Goal: Task Accomplishment & Management: Complete application form

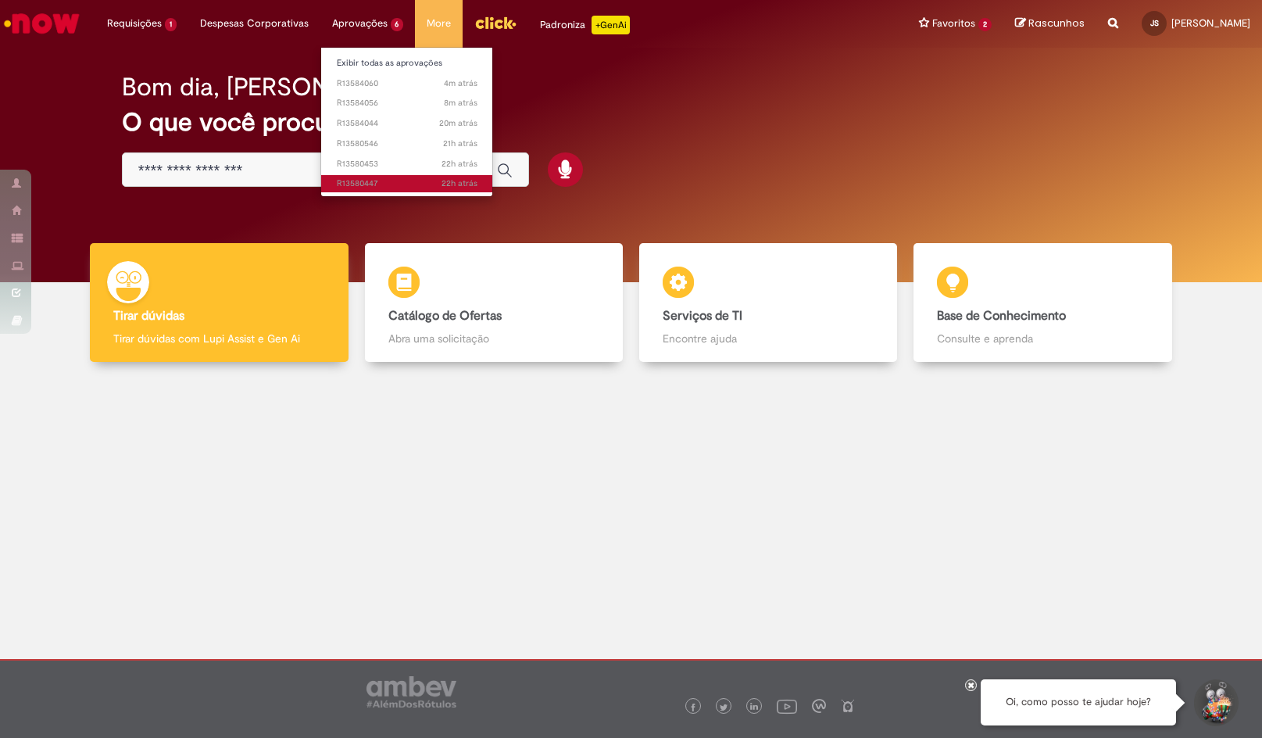
click at [386, 183] on span "22h atrás 22 horas atrás R13580447" at bounding box center [407, 183] width 141 height 13
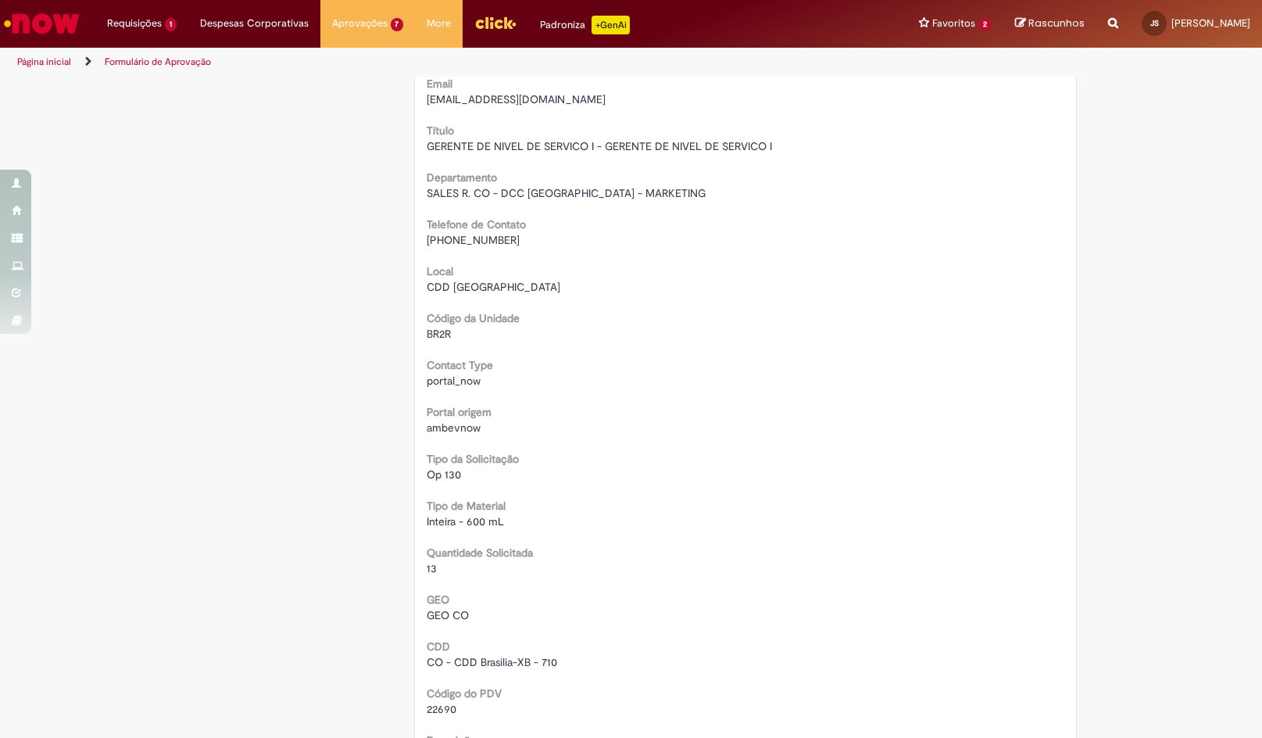
scroll to position [703, 0]
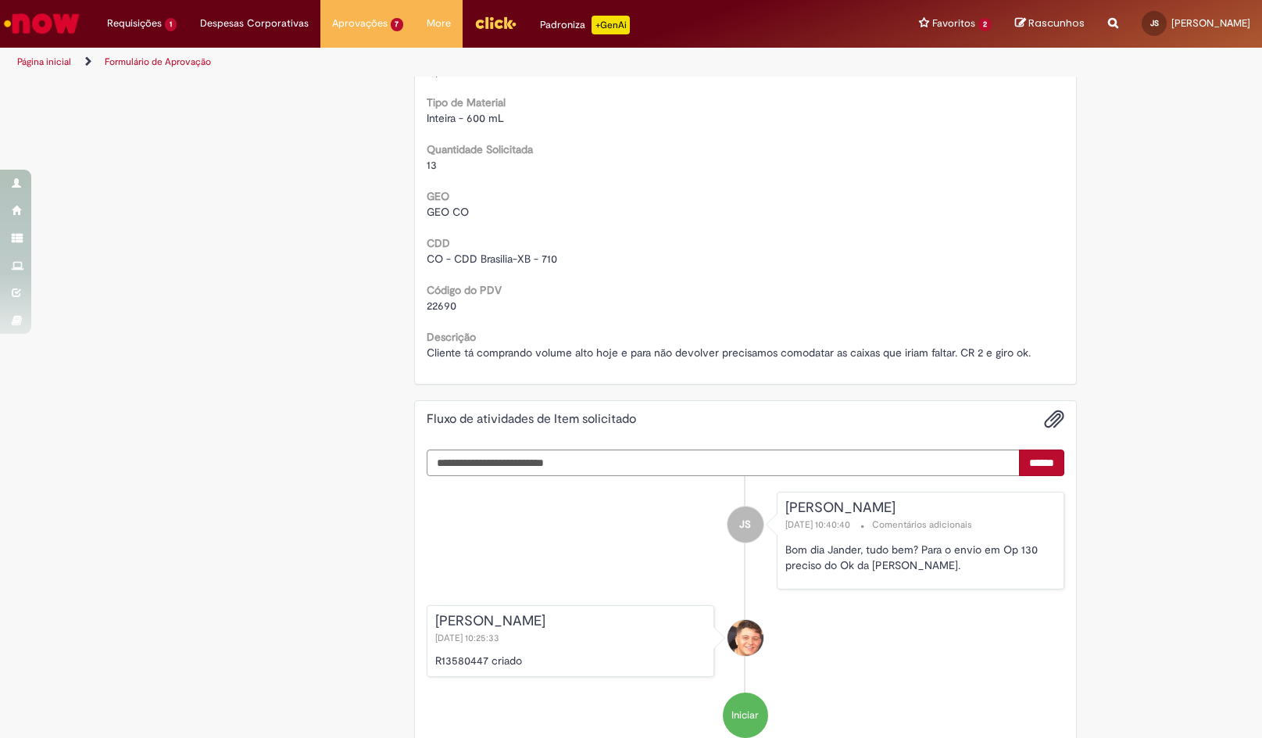
drag, startPoint x: 23, startPoint y: 366, endPoint x: 236, endPoint y: 283, distance: 229.1
click at [23, 366] on div "Este Item solicitado requer a sua aprovação Estado Solicitada Criado em 22h atr…" at bounding box center [631, 86] width 1262 height 1422
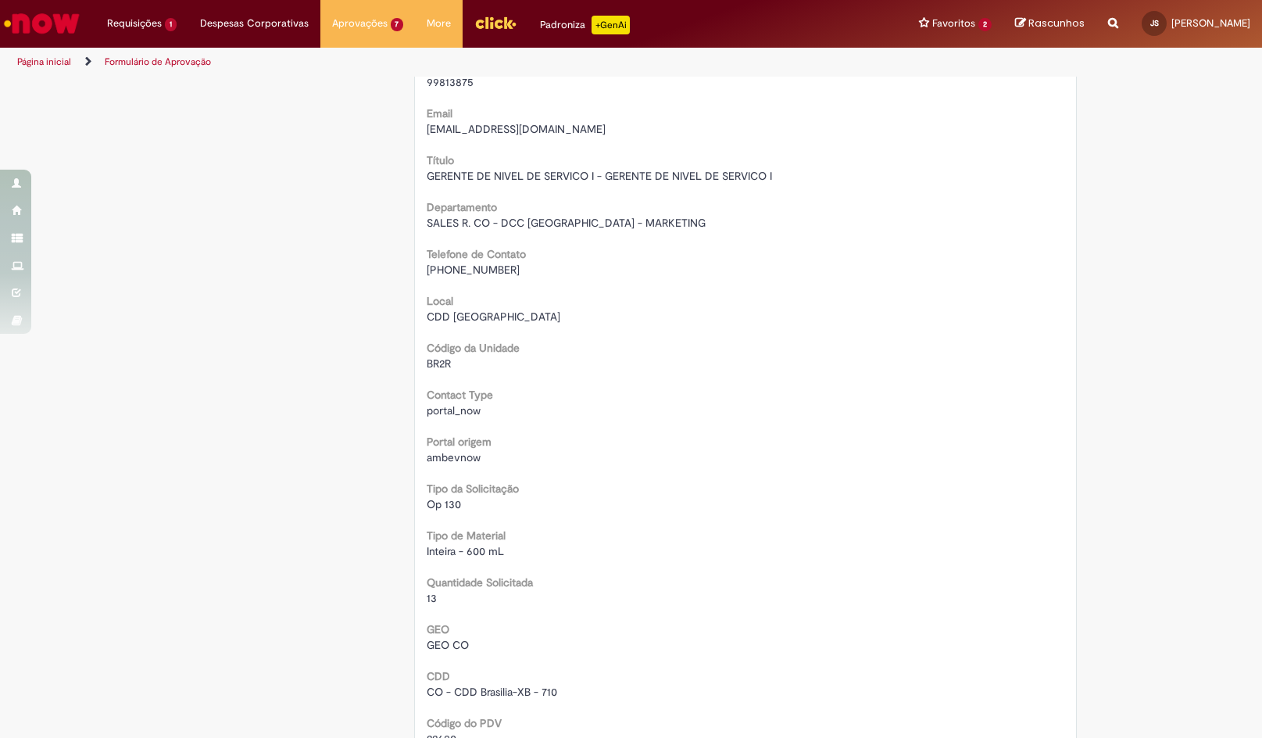
scroll to position [0, 0]
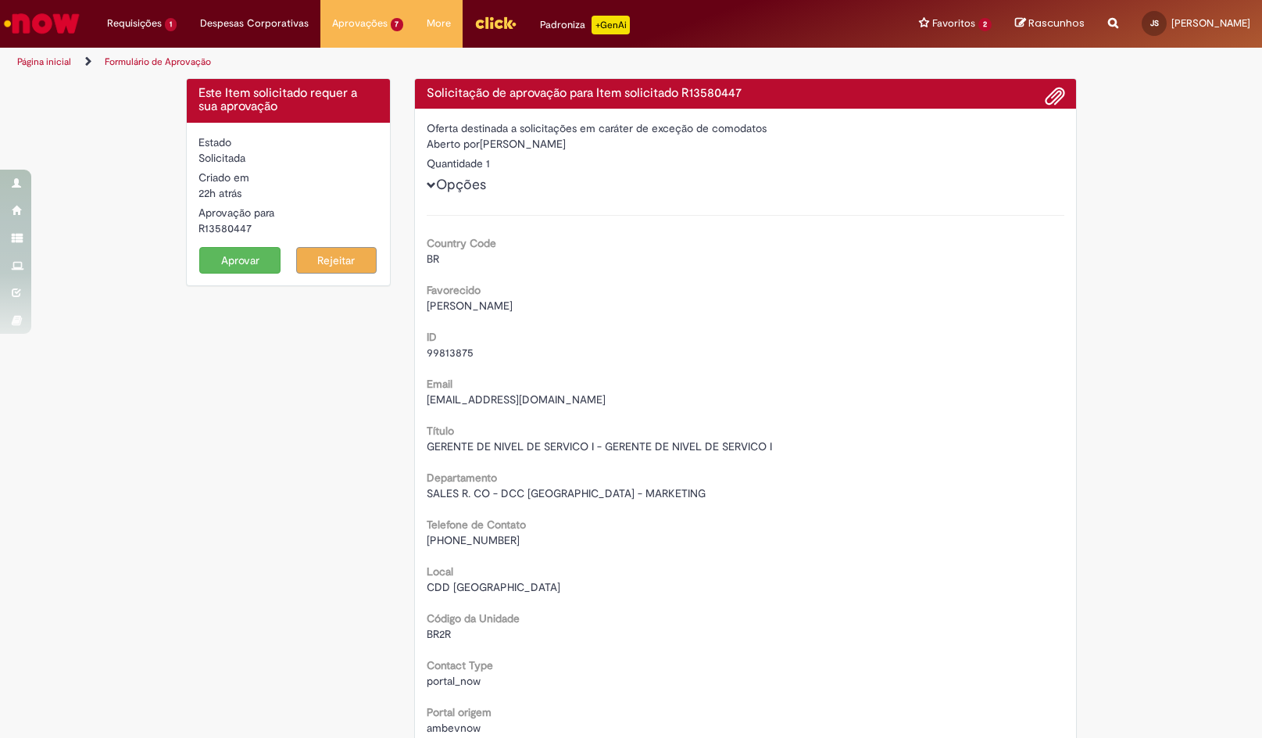
click at [706, 94] on h4 "Solicitação de aprovação para Item solicitado R13580447" at bounding box center [746, 94] width 638 height 14
copy h4 "R13580447"
click at [1030, 351] on div "99813875" at bounding box center [746, 353] width 638 height 16
click at [343, 259] on button "Rejeitar" at bounding box center [336, 260] width 81 height 27
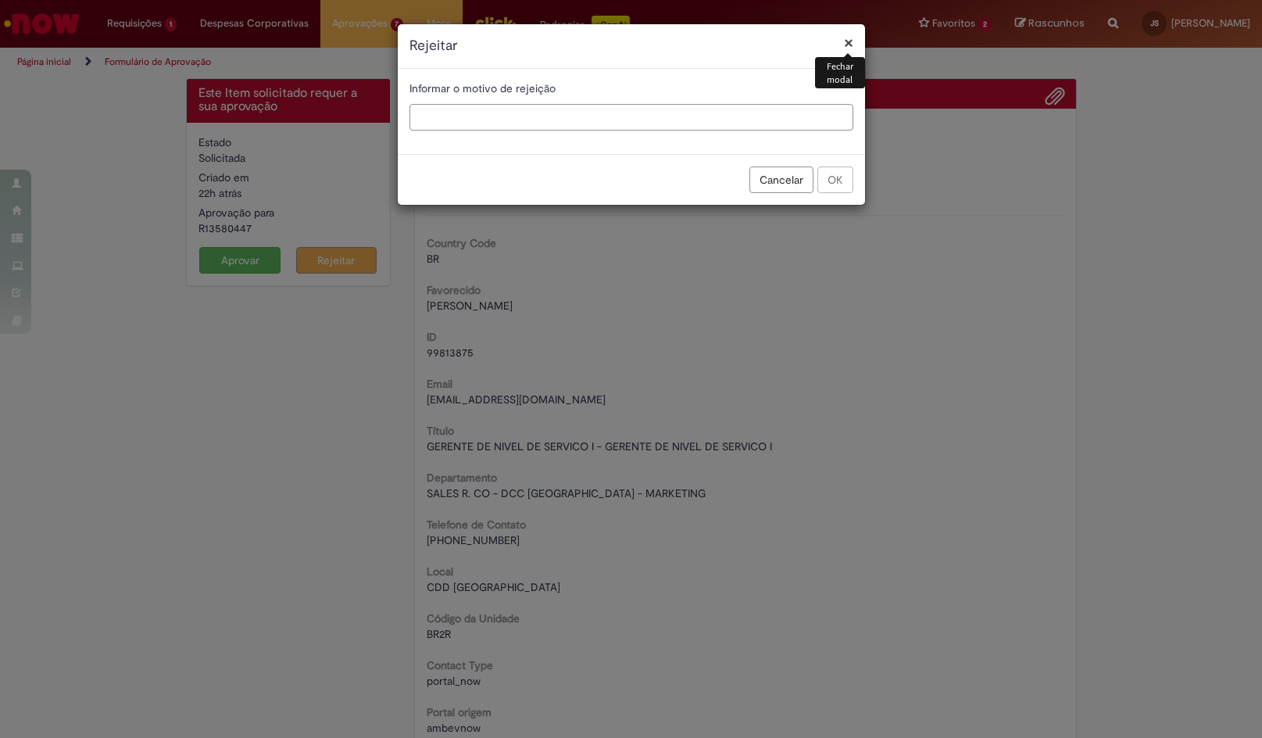
drag, startPoint x: 642, startPoint y: 120, endPoint x: 654, endPoint y: 120, distance: 11.7
click at [642, 120] on input "text" at bounding box center [631, 117] width 444 height 27
paste input "**********"
type input "**********"
click at [828, 174] on button "OK" at bounding box center [835, 179] width 36 height 27
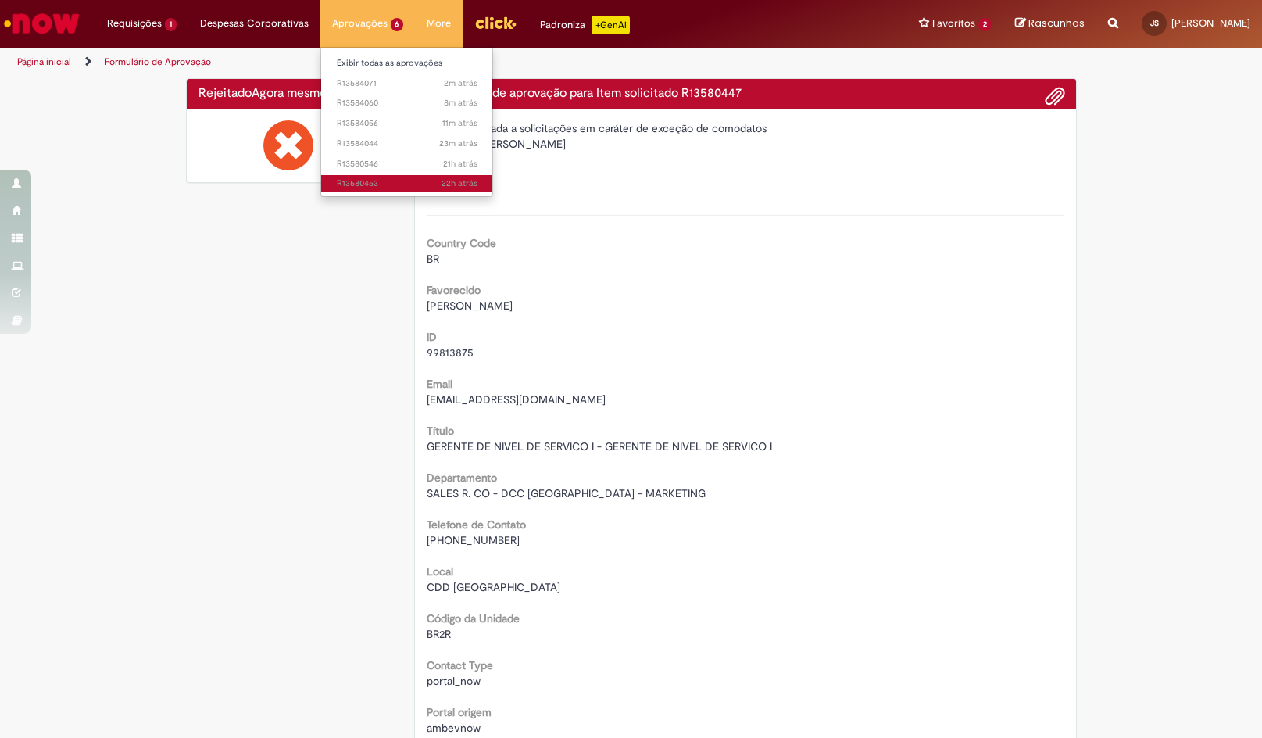
click at [395, 186] on span "22h atrás 22 horas atrás R13580453" at bounding box center [407, 183] width 141 height 13
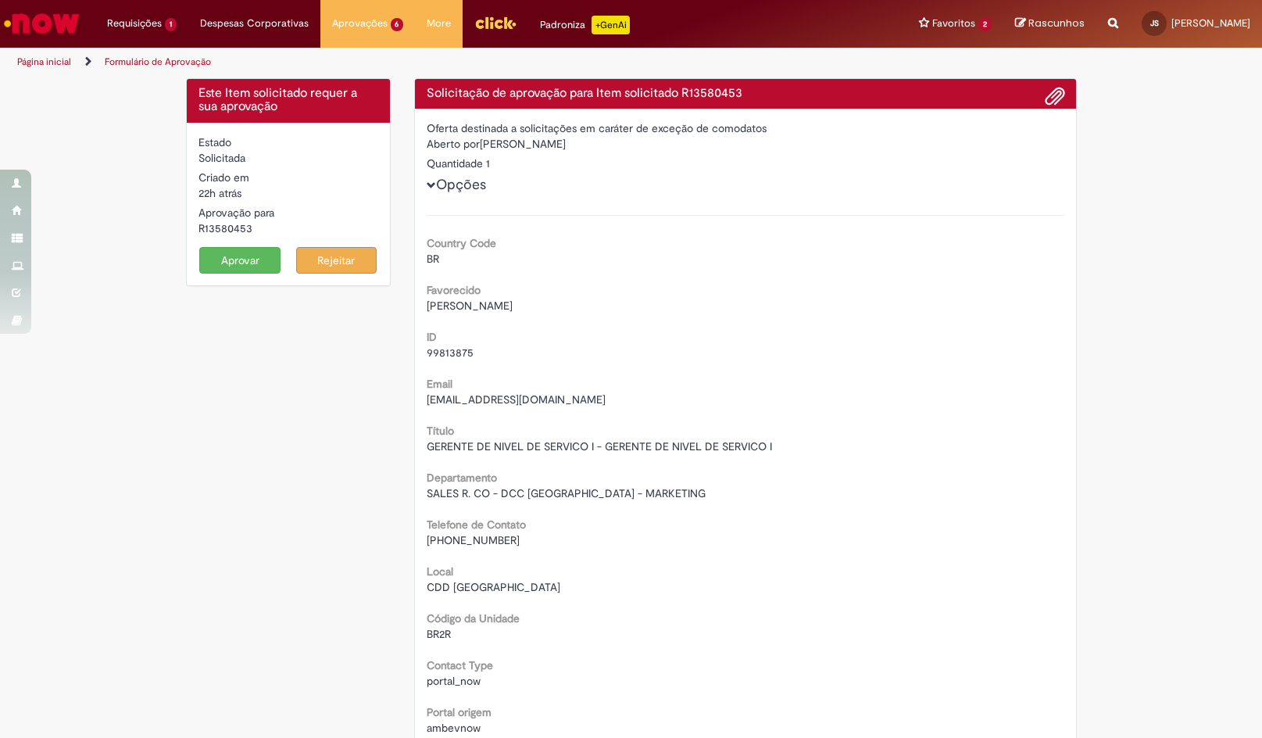
click at [338, 254] on button "Rejeitar" at bounding box center [336, 260] width 81 height 27
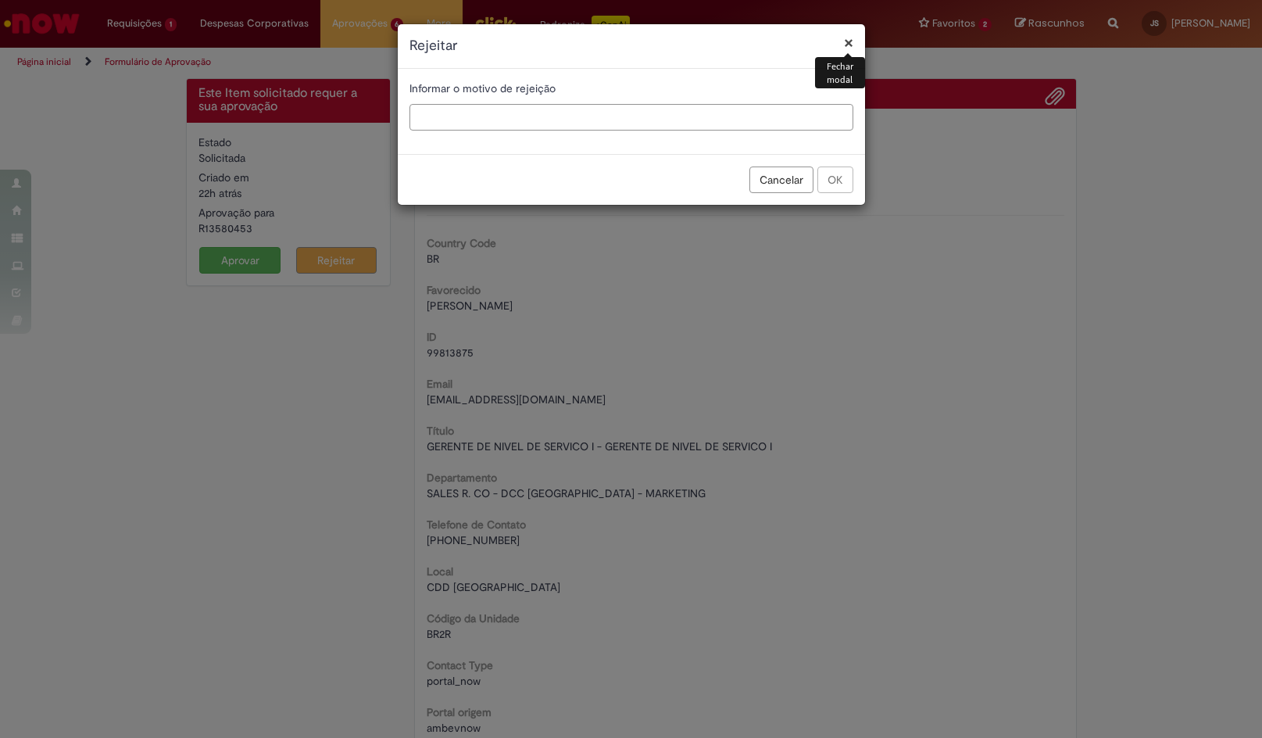
click at [614, 122] on input "text" at bounding box center [631, 117] width 444 height 27
paste input "**********"
type input "**********"
click at [832, 179] on button "OK" at bounding box center [835, 179] width 36 height 27
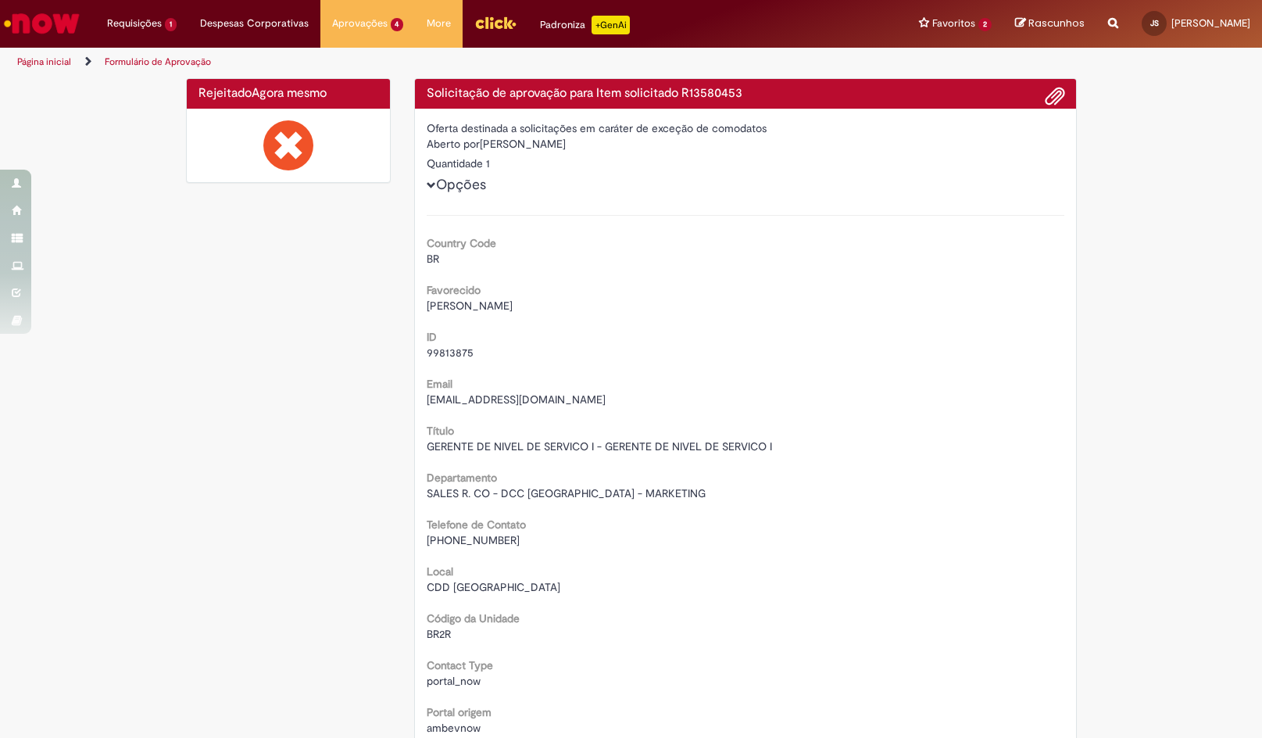
click at [702, 91] on h4 "Solicitação de aprovação para Item solicitado R13580453" at bounding box center [746, 94] width 638 height 14
copy h4 "R13580453"
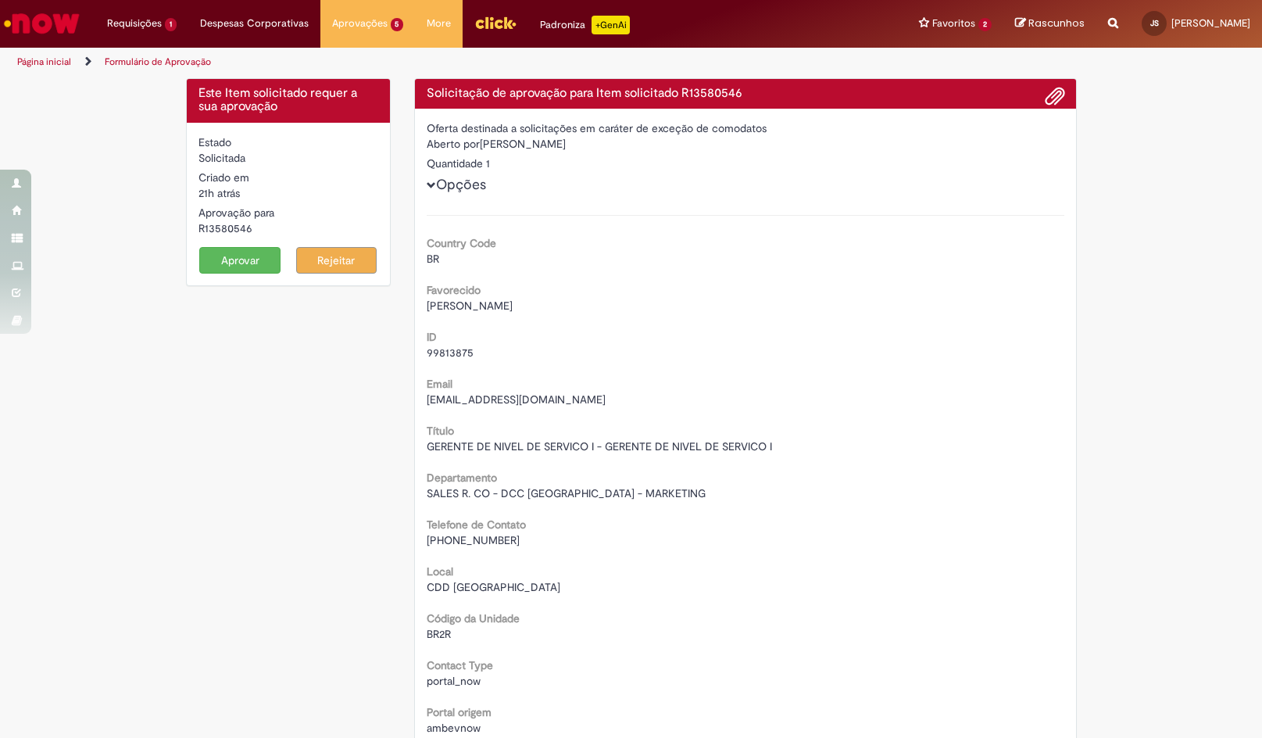
click at [307, 256] on button "Rejeitar" at bounding box center [336, 260] width 81 height 27
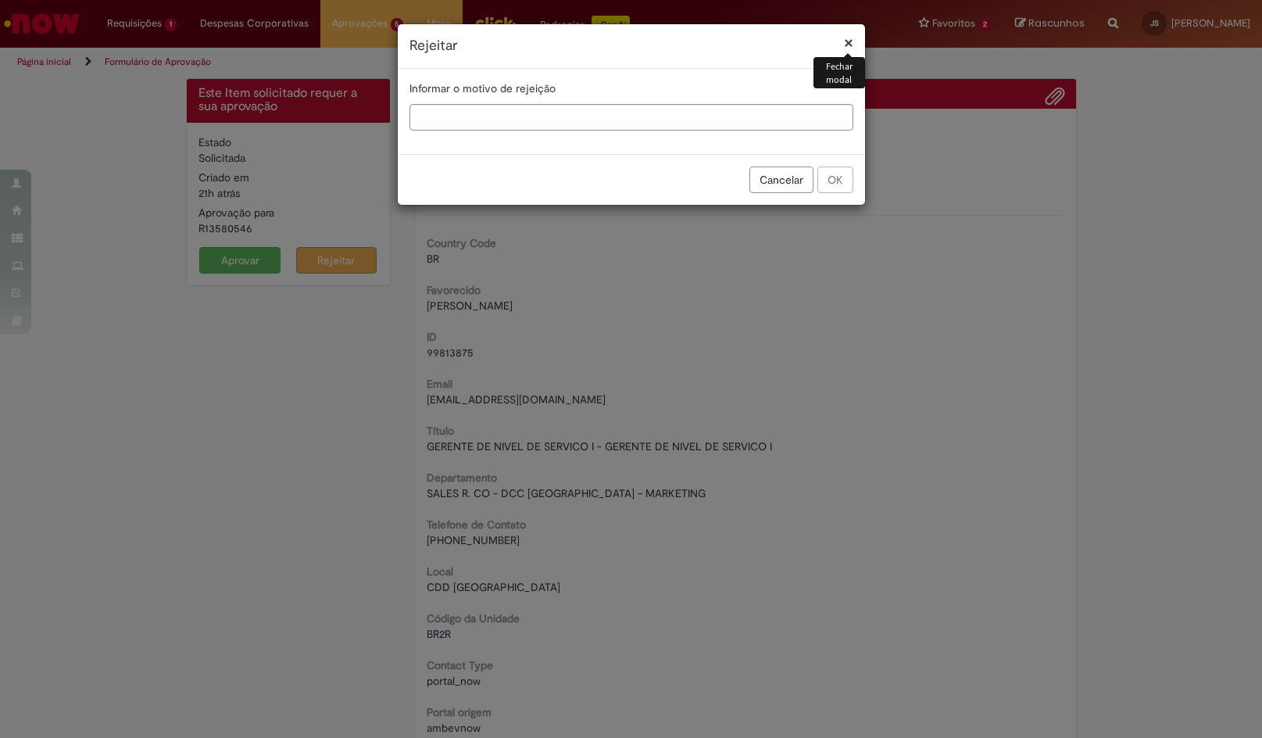
click at [855, 31] on div "× Fechar modal Rejeitar" at bounding box center [631, 46] width 467 height 45
click at [850, 36] on button "×" at bounding box center [848, 42] width 9 height 16
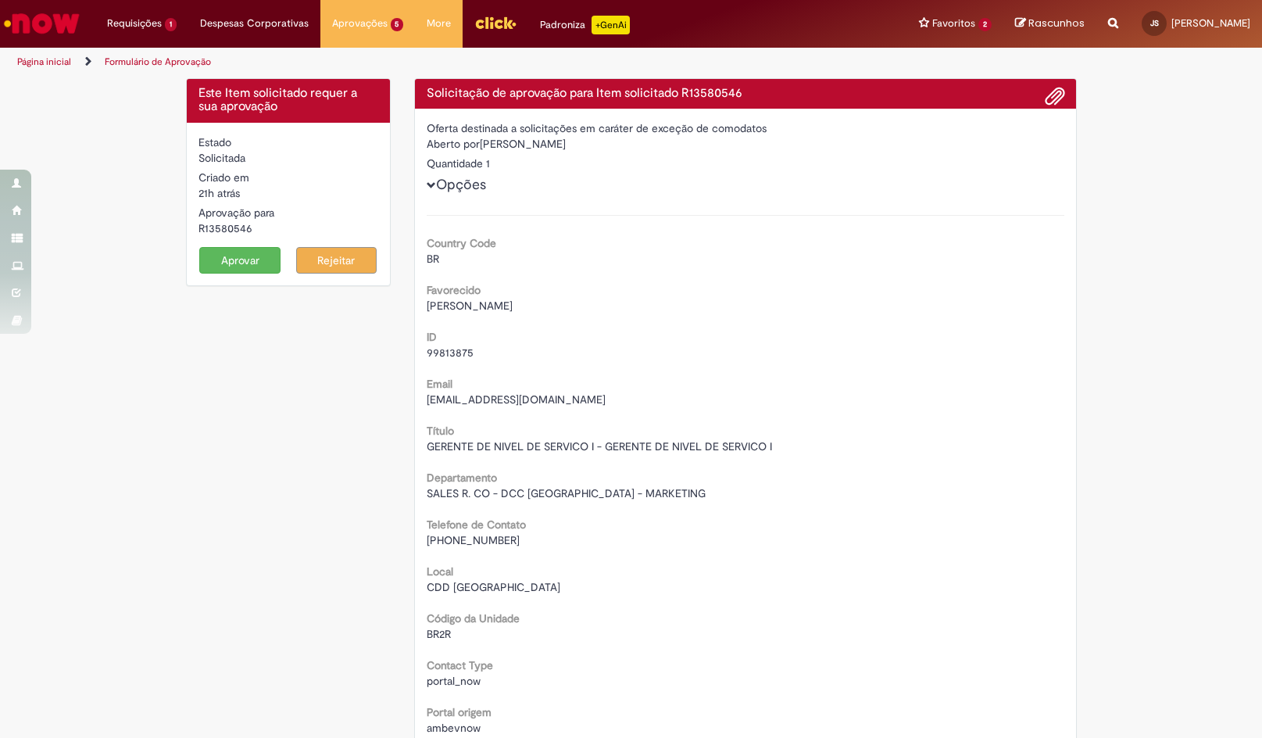
click at [304, 256] on button "Rejeitar" at bounding box center [336, 260] width 81 height 27
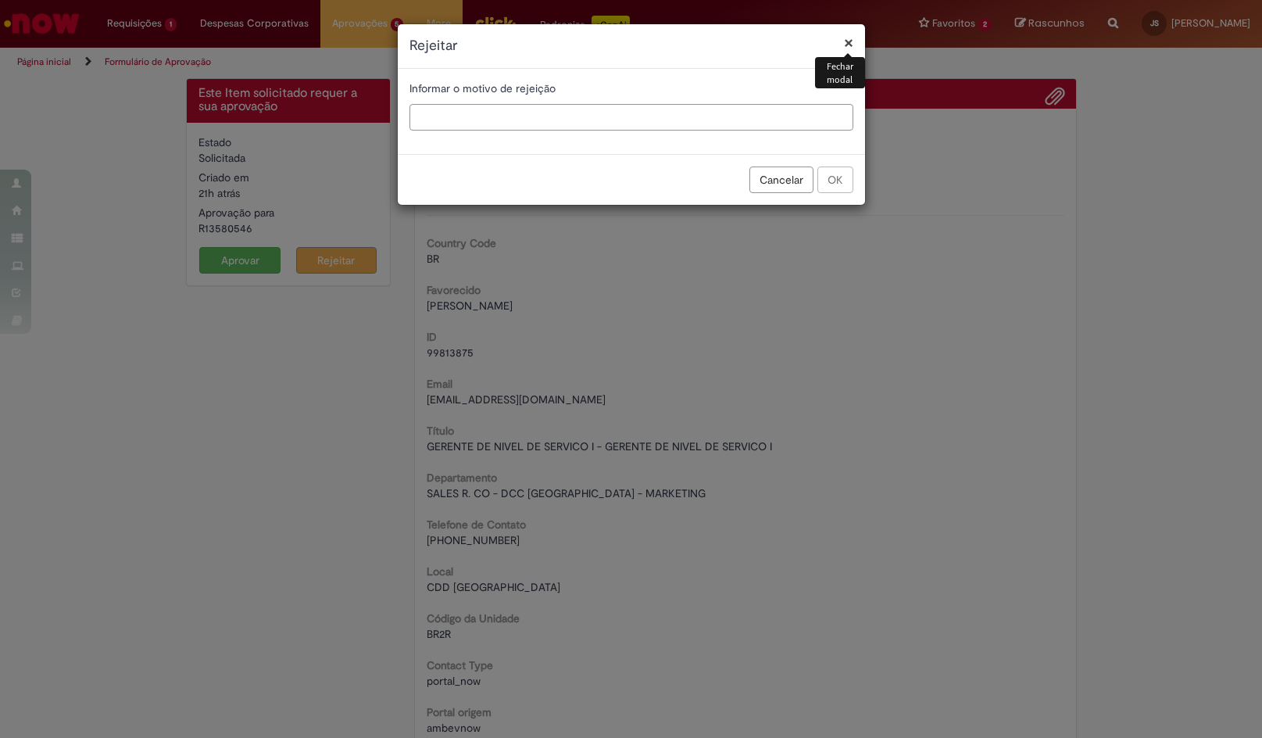
click at [585, 112] on input "text" at bounding box center [631, 117] width 444 height 27
paste input "**********"
type input "**********"
click at [843, 175] on button "OK" at bounding box center [835, 179] width 36 height 27
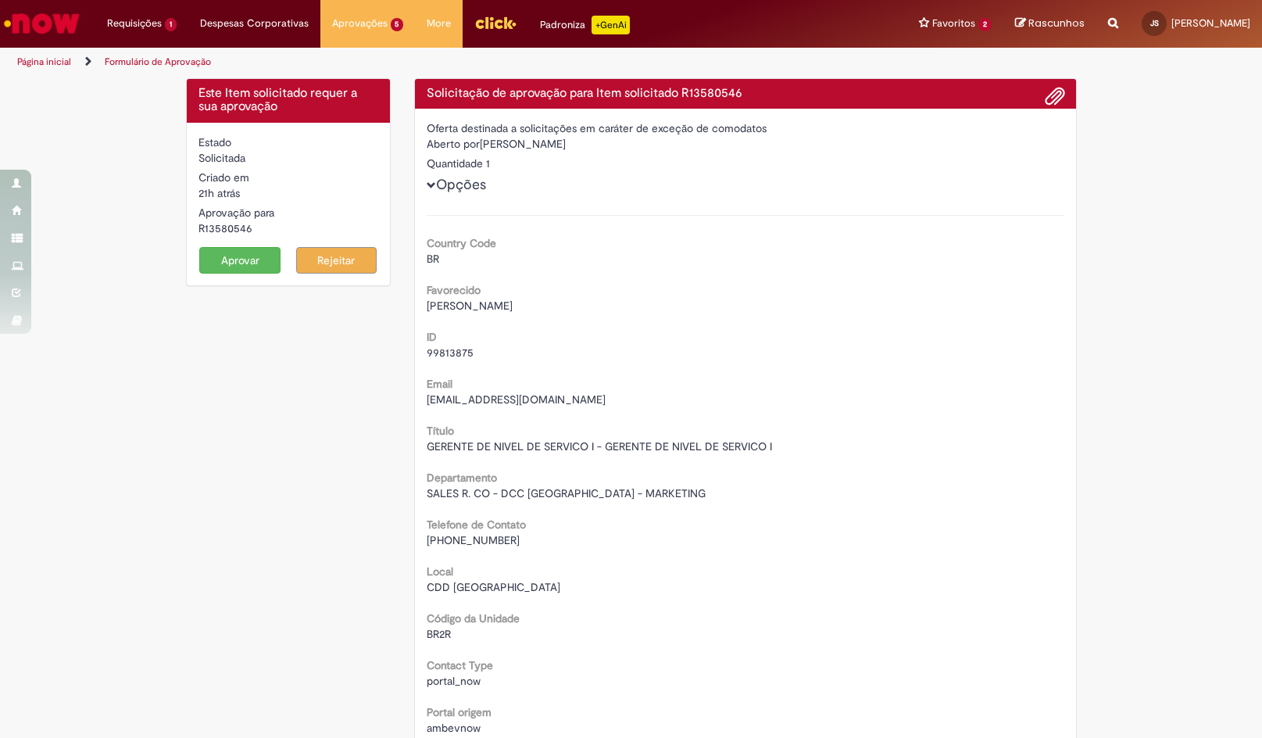
click at [722, 90] on h4 "Solicitação de aprovação para Item solicitado R13580546" at bounding box center [746, 94] width 638 height 14
copy h4 "R13580546"
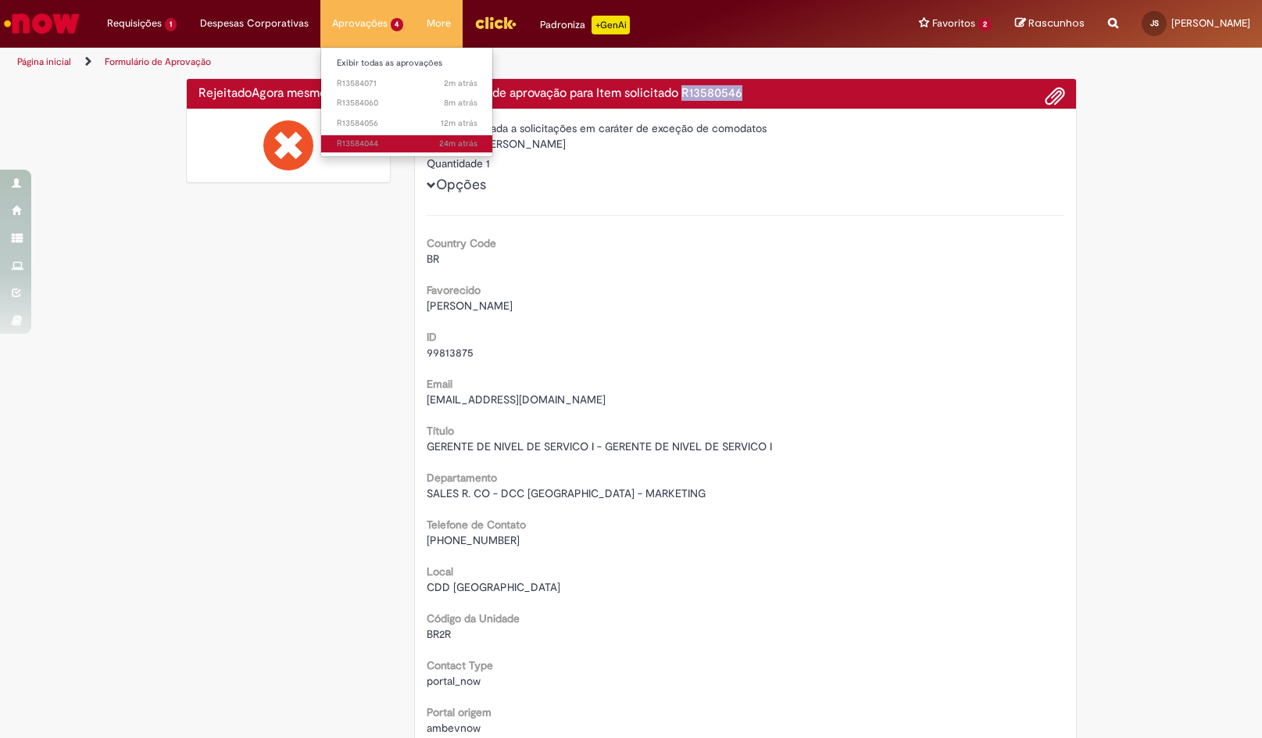
click at [374, 141] on span "24m atrás 24 minutos atrás R13584044" at bounding box center [407, 144] width 141 height 13
